Goal: Navigation & Orientation: Find specific page/section

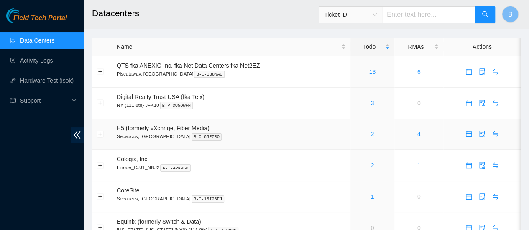
click at [371, 134] on link "2" at bounding box center [371, 134] width 3 height 7
click at [372, 198] on link "1" at bounding box center [371, 196] width 3 height 7
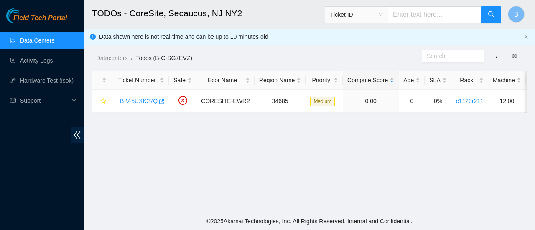
click at [38, 38] on link "Data Centers" at bounding box center [37, 40] width 34 height 7
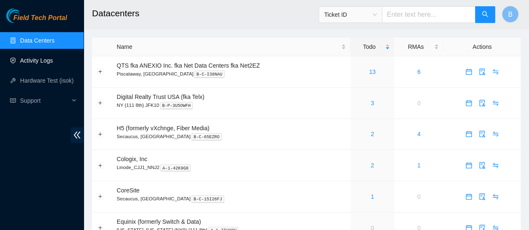
click at [41, 64] on link "Activity Logs" at bounding box center [36, 60] width 33 height 7
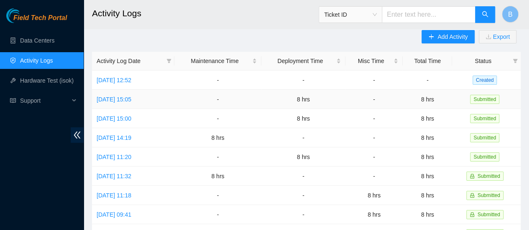
scroll to position [8, 0]
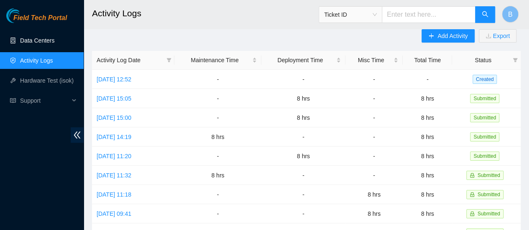
click at [30, 40] on link "Data Centers" at bounding box center [37, 40] width 34 height 7
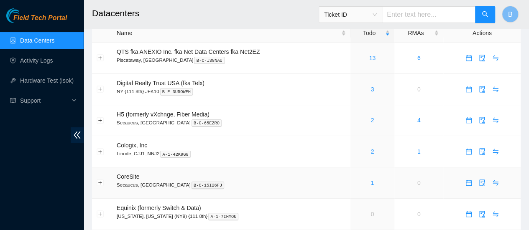
scroll to position [38, 0]
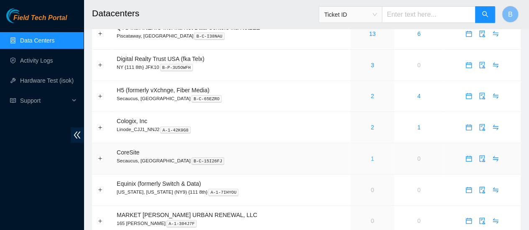
click at [372, 160] on link "1" at bounding box center [371, 158] width 3 height 7
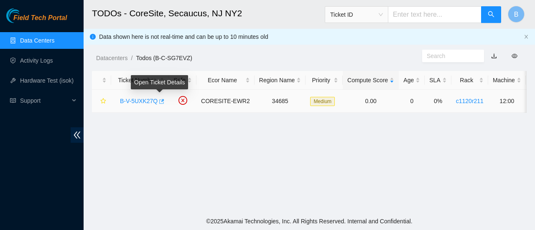
click at [161, 103] on icon "button" at bounding box center [161, 102] width 6 height 6
click at [33, 41] on link "Data Centers" at bounding box center [37, 40] width 34 height 7
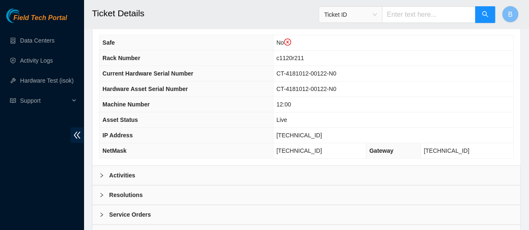
scroll to position [304, 0]
click at [107, 170] on div at bounding box center [104, 174] width 10 height 9
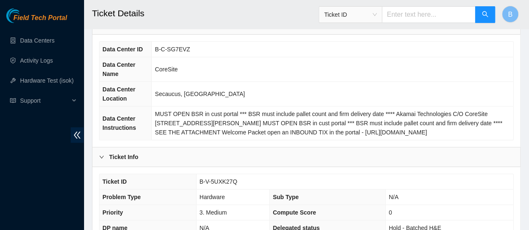
scroll to position [0, 0]
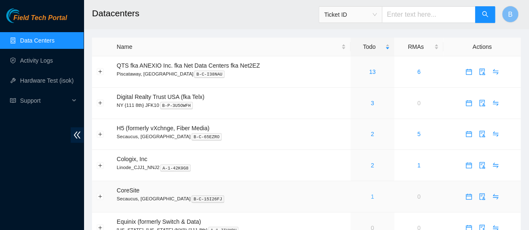
click at [371, 199] on link "1" at bounding box center [371, 196] width 3 height 7
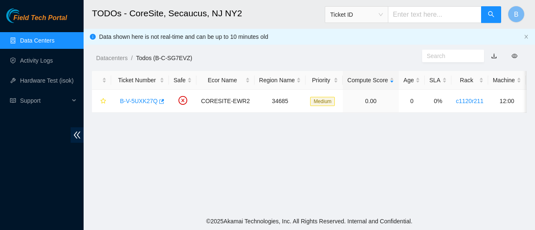
click at [39, 37] on link "Data Centers" at bounding box center [37, 40] width 34 height 7
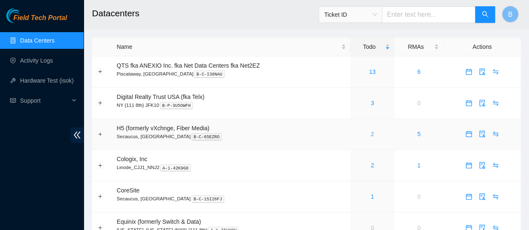
click at [372, 134] on link "2" at bounding box center [371, 134] width 3 height 7
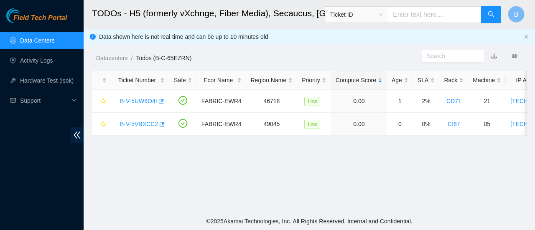
click at [33, 37] on link "Data Centers" at bounding box center [37, 40] width 34 height 7
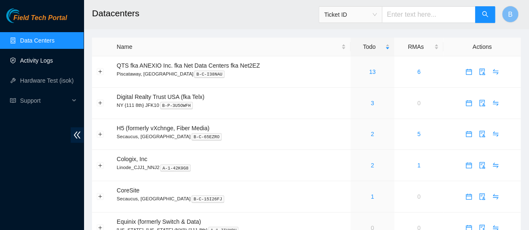
click at [35, 57] on link "Activity Logs" at bounding box center [36, 60] width 33 height 7
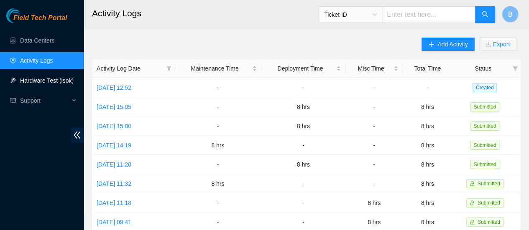
click at [25, 81] on link "Hardware Test (isok)" at bounding box center [46, 80] width 53 height 7
